Goal: Information Seeking & Learning: Learn about a topic

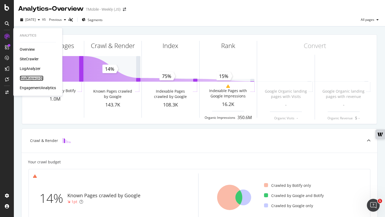
click at [32, 78] on div "RealKeywords" at bounding box center [32, 77] width 24 height 5
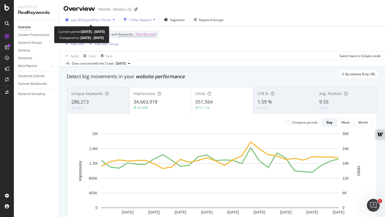
click at [101, 19] on span "vs Prev. Period" at bounding box center [100, 20] width 21 height 5
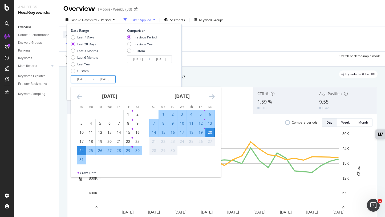
click at [81, 77] on input "[DATE]" at bounding box center [81, 78] width 21 height 7
click at [127, 111] on div "1" at bounding box center [128, 114] width 9 height 9
type input "[DATE]"
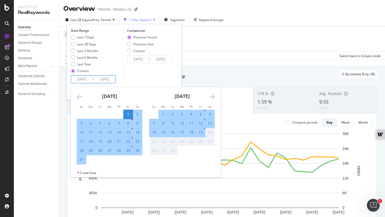
click at [120, 140] on div "21" at bounding box center [118, 141] width 9 height 5
type input "[DATE]"
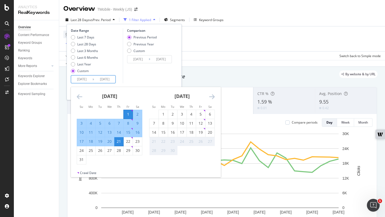
click at [76, 79] on input "[DATE]" at bounding box center [81, 78] width 21 height 7
click at [120, 140] on div "21" at bounding box center [118, 141] width 9 height 5
type input "[DATE]"
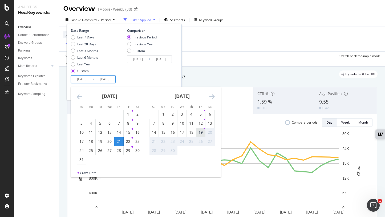
click at [200, 132] on div "19" at bounding box center [200, 131] width 9 height 5
type input "[DATE]"
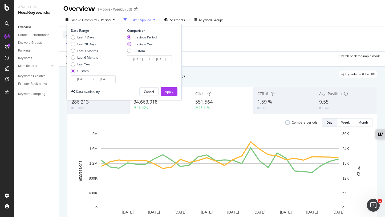
click at [147, 44] on div "Previous Year" at bounding box center [143, 44] width 21 height 5
type input "[DATE]"
click at [171, 88] on div "Apply" at bounding box center [169, 91] width 8 height 8
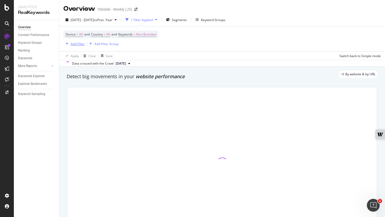
click at [77, 44] on div "Add Filter" at bounding box center [78, 44] width 14 height 5
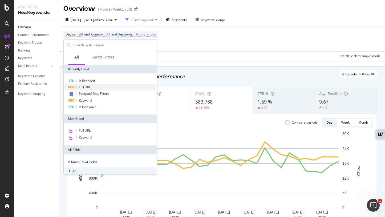
click at [93, 85] on div "Full URL" at bounding box center [110, 87] width 91 height 6
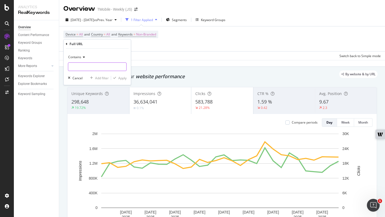
click at [99, 66] on input "text" at bounding box center [97, 66] width 58 height 9
paste input "[DOMAIN_NAME][URL]"
click at [74, 67] on input "[DOMAIN_NAME][URL]" at bounding box center [93, 66] width 50 height 9
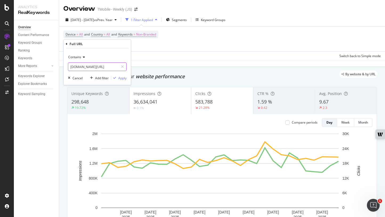
click at [74, 67] on input "[DOMAIN_NAME][URL]" at bounding box center [93, 66] width 50 height 9
type input "[DOMAIN_NAME][URL]"
click at [122, 79] on div "Apply" at bounding box center [122, 78] width 8 height 5
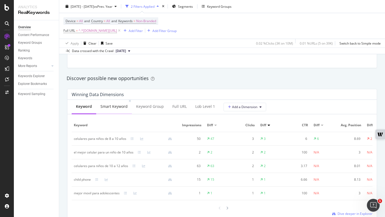
scroll to position [447, 0]
click at [118, 105] on div "Smart Keyword" at bounding box center [113, 106] width 27 height 5
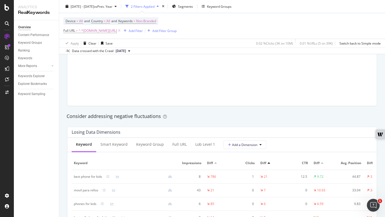
scroll to position [561, 0]
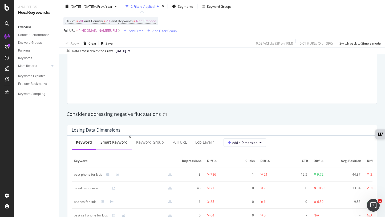
click at [123, 138] on div "Smart Keyword" at bounding box center [114, 142] width 36 height 15
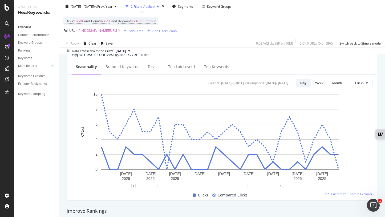
scroll to position [202, 0]
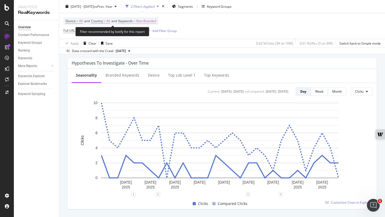
click at [149, 22] on span "Non-Branded" at bounding box center [146, 20] width 20 height 7
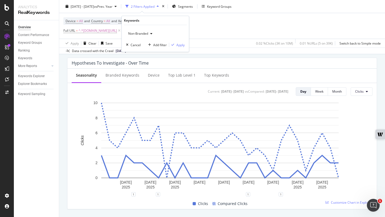
click at [150, 33] on icon "button" at bounding box center [151, 33] width 2 height 3
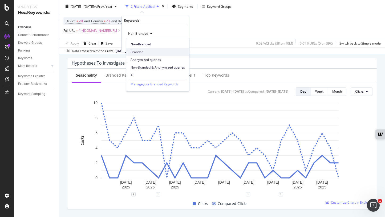
click at [150, 50] on span "Branded" at bounding box center [158, 52] width 54 height 5
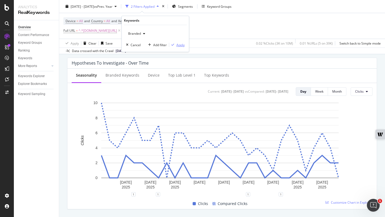
click at [184, 47] on div "Apply" at bounding box center [176, 44] width 15 height 5
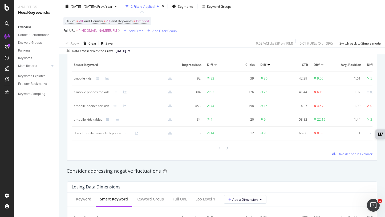
scroll to position [498, 0]
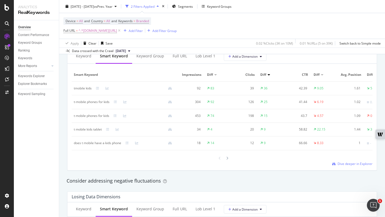
click at [249, 75] on span "Clicks" at bounding box center [244, 74] width 21 height 5
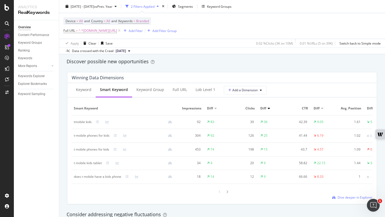
scroll to position [461, 0]
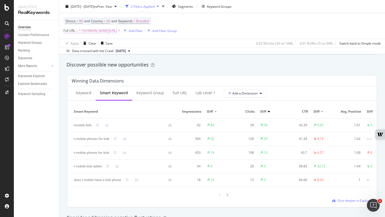
click at [117, 31] on span "^.*[DOMAIN_NAME][URL]" at bounding box center [98, 30] width 38 height 7
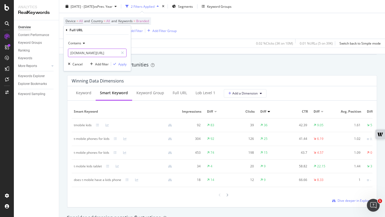
click at [87, 53] on input "[DOMAIN_NAME][URL]" at bounding box center [93, 52] width 50 height 9
paste input "evices/family-device"
type input "[DOMAIN_NAME][URL]"
click at [120, 64] on div "Apply" at bounding box center [122, 64] width 8 height 5
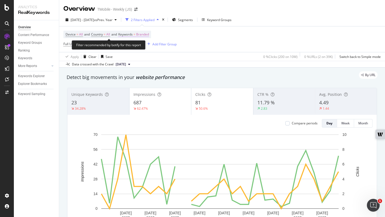
click at [149, 34] on span "Branded" at bounding box center [142, 34] width 13 height 7
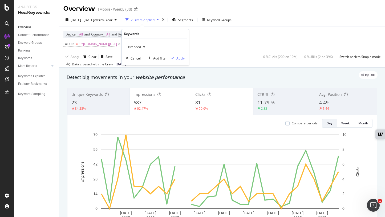
click at [139, 48] on span "Branded" at bounding box center [133, 46] width 15 height 5
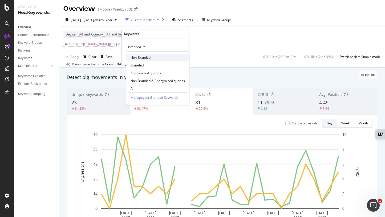
click at [143, 61] on div "Non-Branded" at bounding box center [157, 58] width 63 height 8
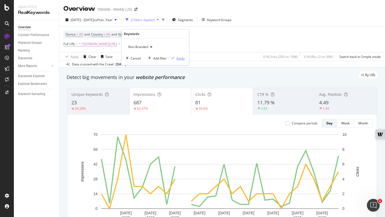
click at [178, 56] on div "Apply" at bounding box center [180, 58] width 8 height 5
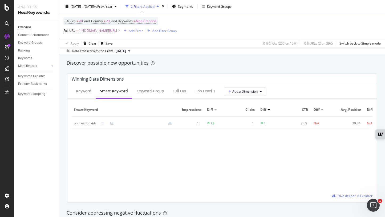
scroll to position [463, 0]
